Goal: Information Seeking & Learning: Understand process/instructions

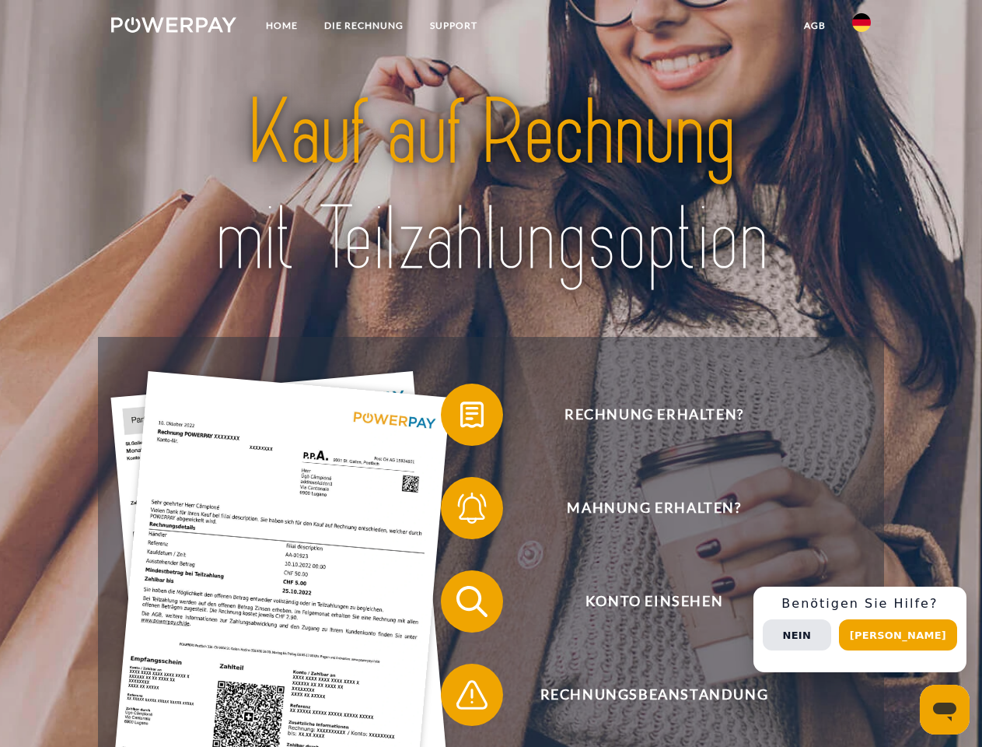
click at [173, 27] on img at bounding box center [173, 25] width 125 height 16
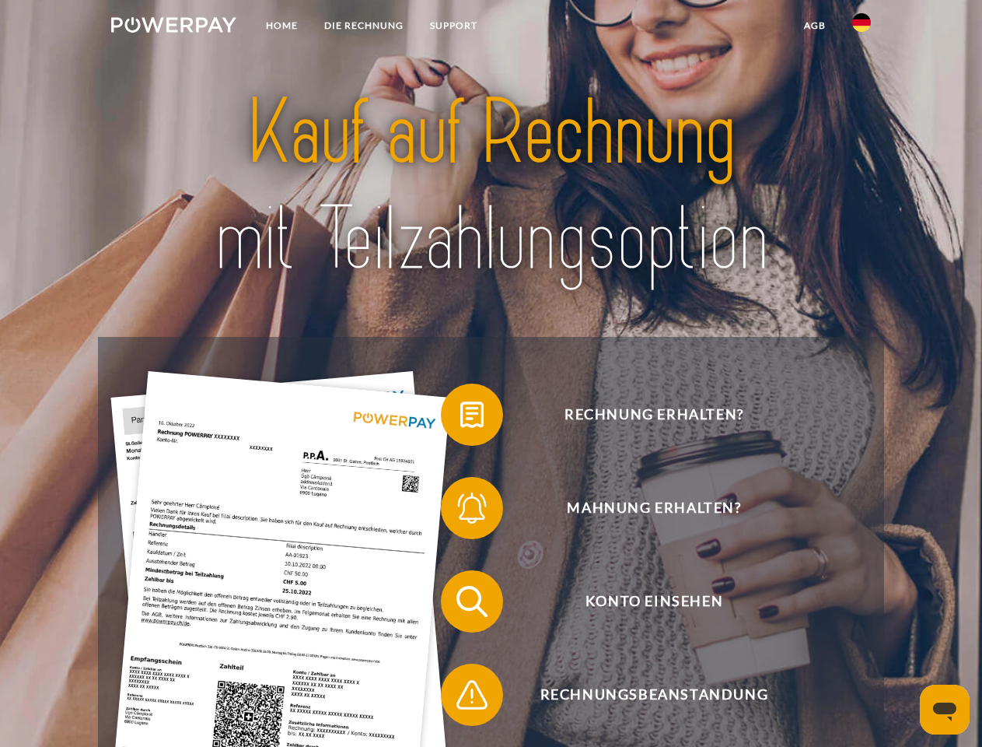
click at [862, 27] on img at bounding box center [861, 22] width 19 height 19
click at [814, 26] on link "agb" at bounding box center [815, 26] width 48 height 28
click at [460, 418] on span at bounding box center [449, 415] width 78 height 78
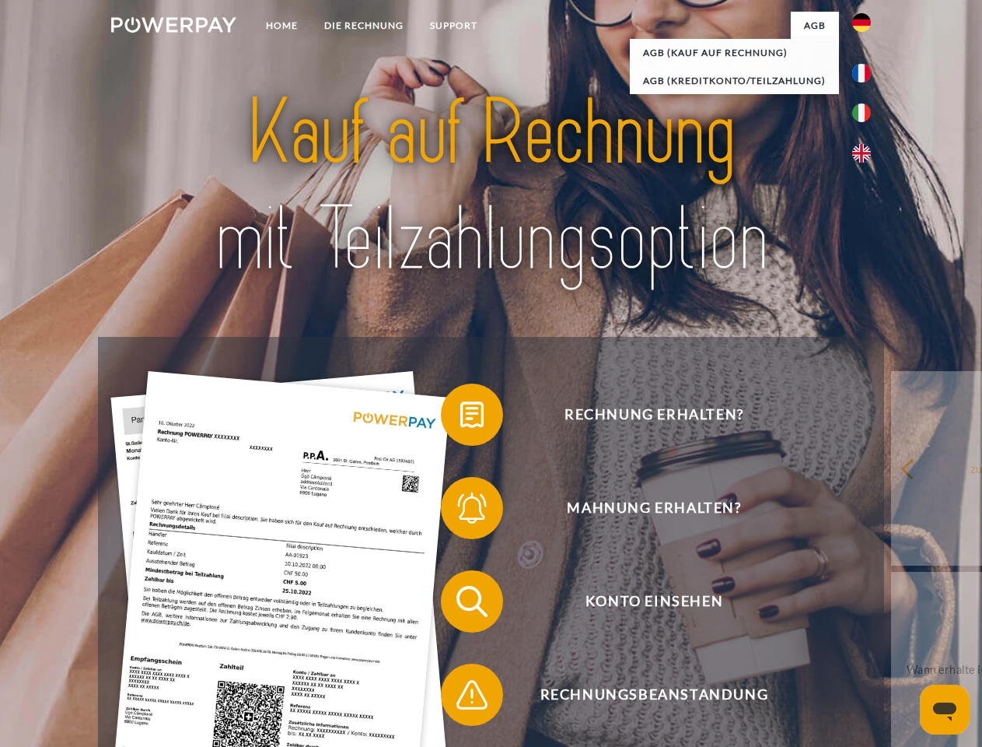
click at [460, 511] on span at bounding box center [449, 508] width 78 height 78
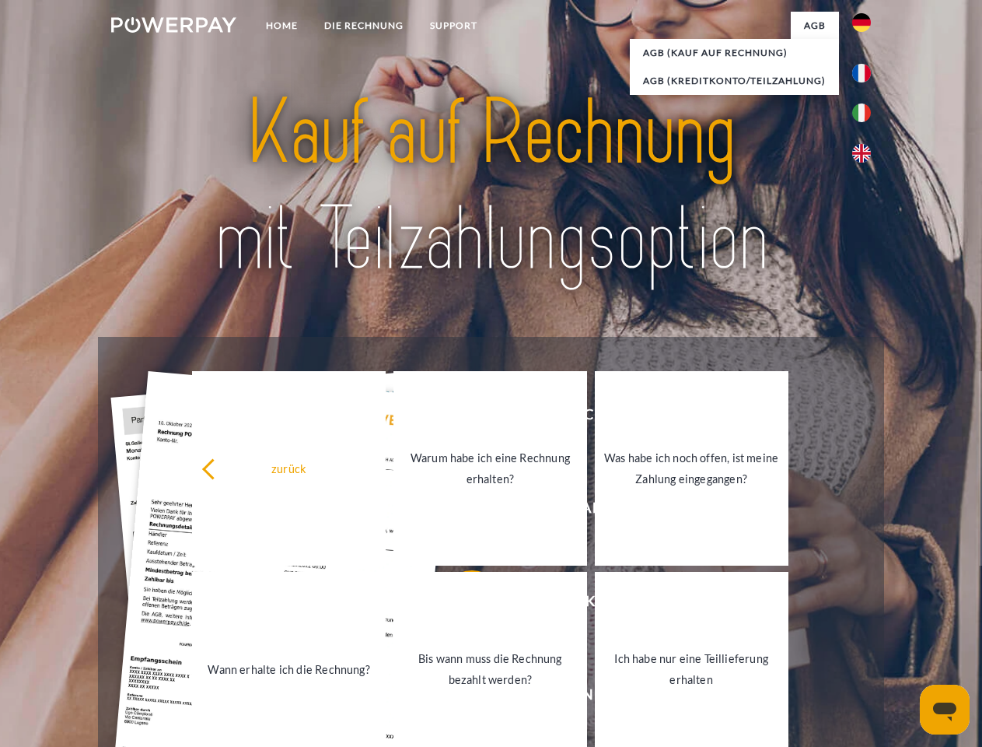
click at [460, 604] on link "Bis wann muss die Rechnung bezahlt werden?" at bounding box center [491, 669] width 194 height 194
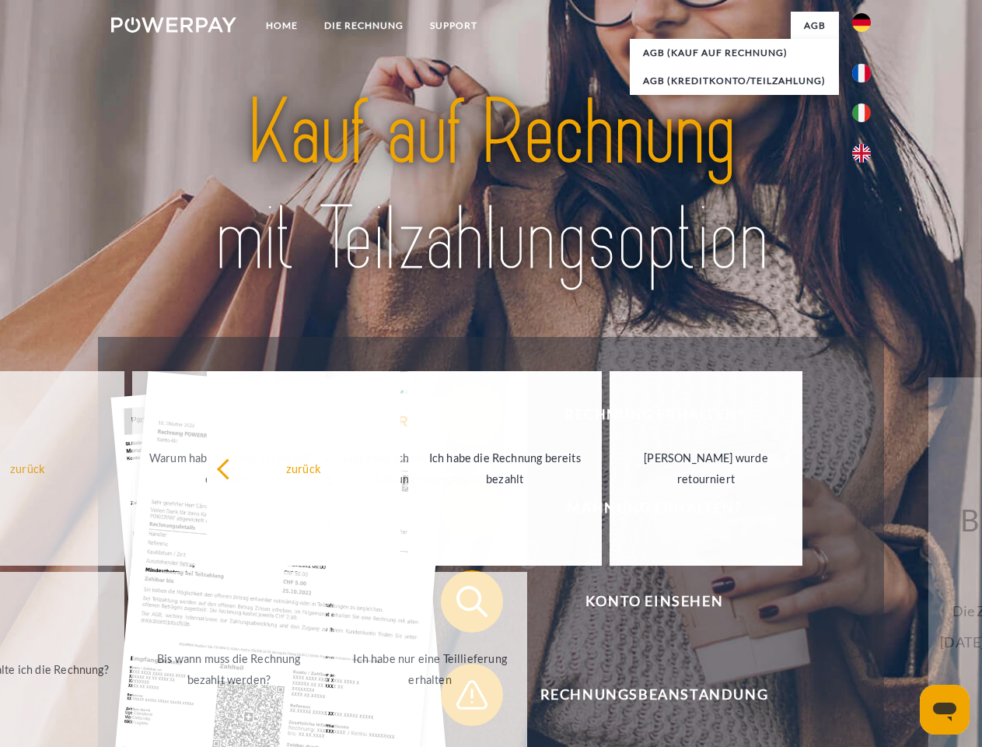
click at [460, 698] on span at bounding box center [449, 695] width 78 height 78
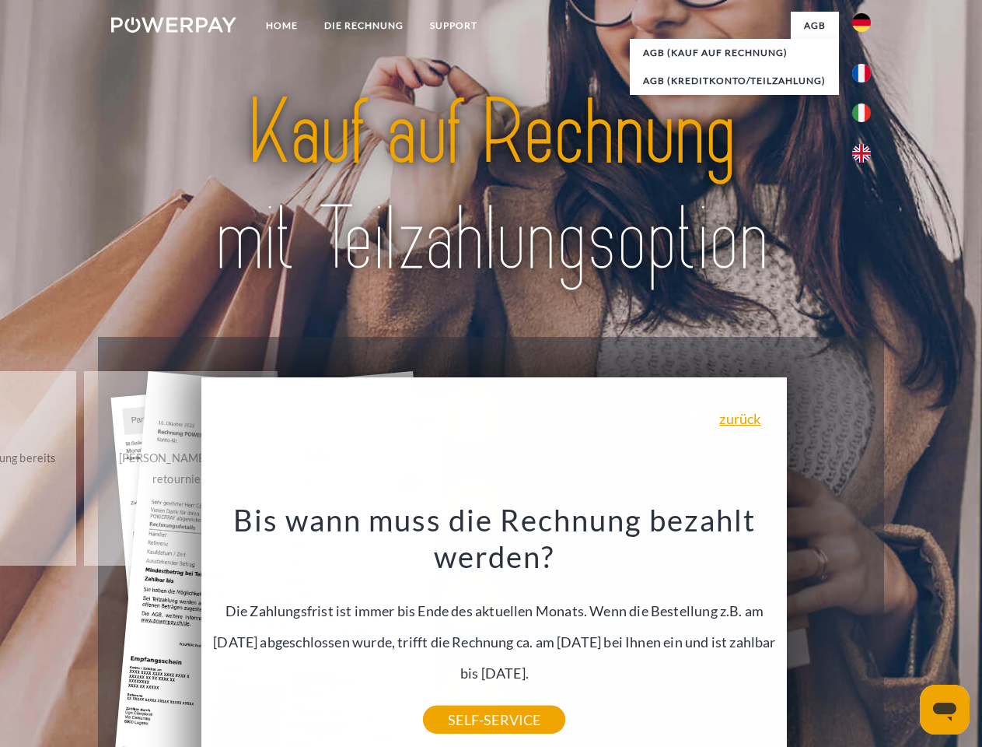
click at [866, 629] on div "Rechnung erhalten? Mahnung erhalten? Konto einsehen" at bounding box center [491, 648] width 786 height 622
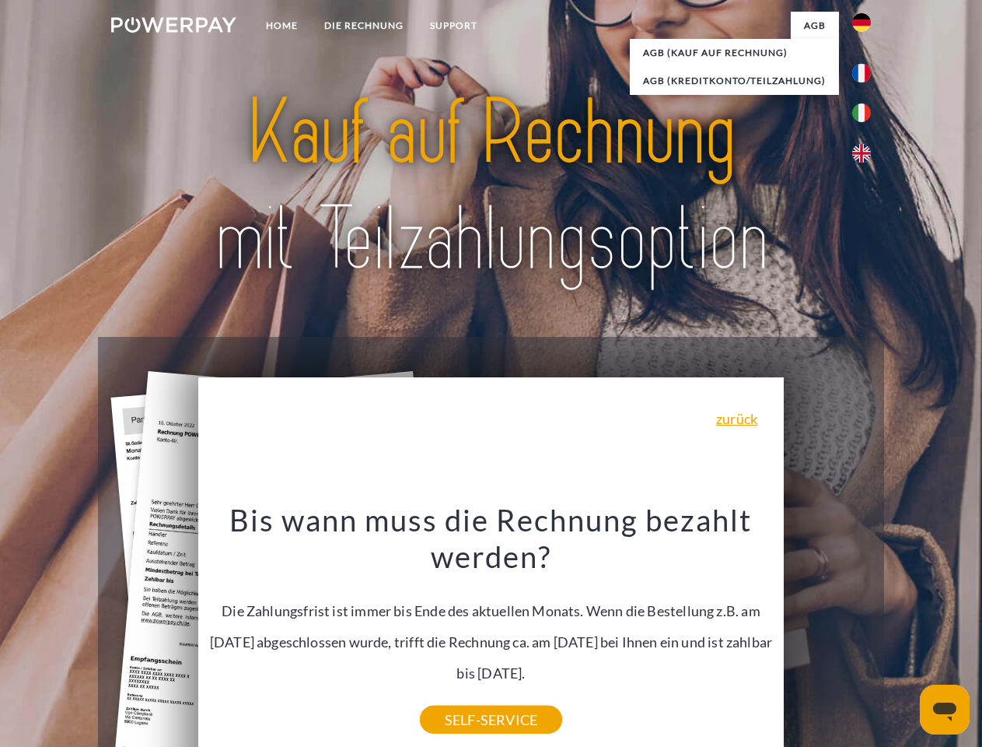
click at [828, 632] on span "Konto einsehen" at bounding box center [654, 601] width 381 height 62
click at [904, 635] on header "Home DIE RECHNUNG SUPPORT" at bounding box center [491, 537] width 982 height 1074
